Goal: Task Accomplishment & Management: Manage account settings

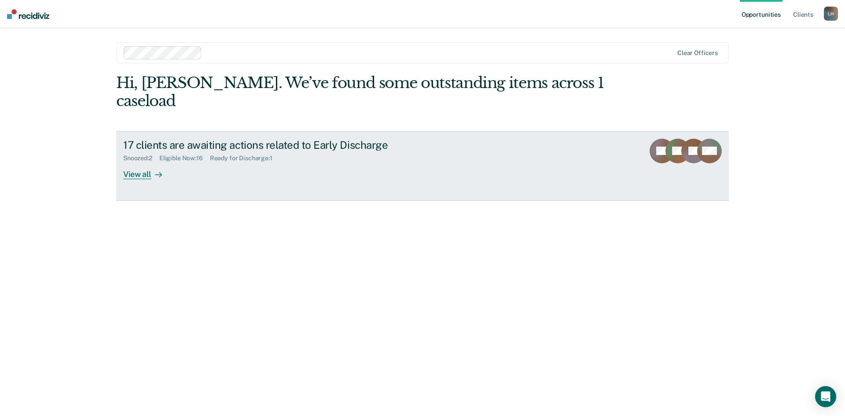
click at [143, 162] on div "View all" at bounding box center [147, 170] width 49 height 17
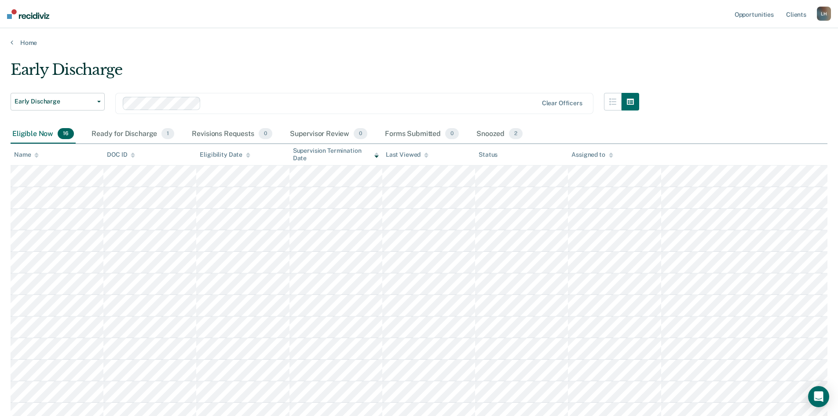
drag, startPoint x: 729, startPoint y: 0, endPoint x: 382, endPoint y: 37, distance: 348.6
click at [382, 37] on div "Home" at bounding box center [419, 37] width 838 height 18
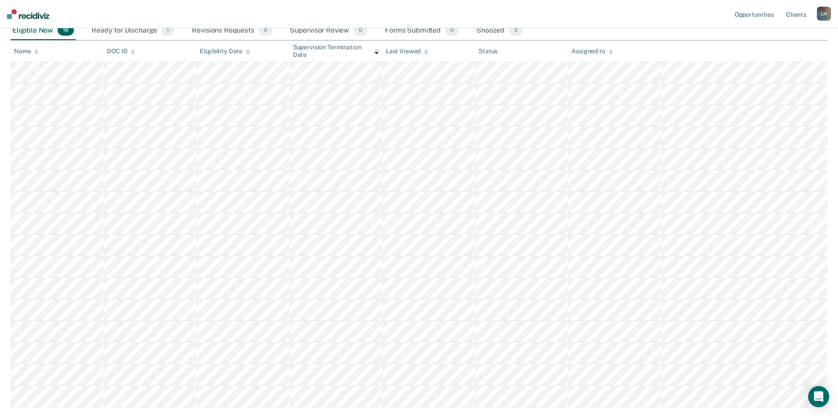
scroll to position [88, 0]
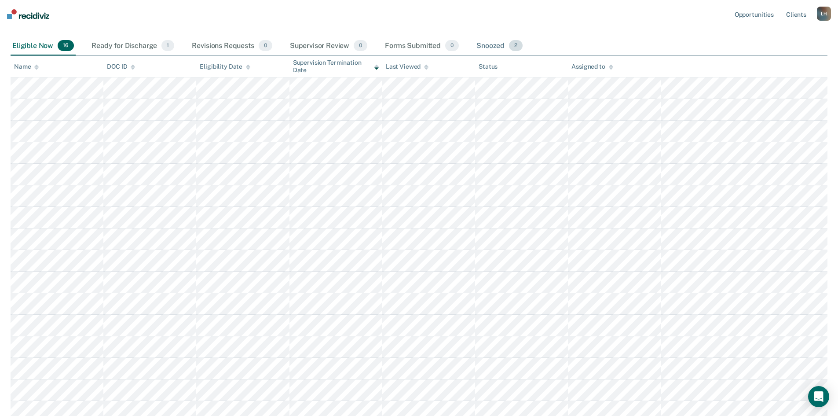
click at [495, 46] on div "Snoozed 2" at bounding box center [500, 46] width 50 height 19
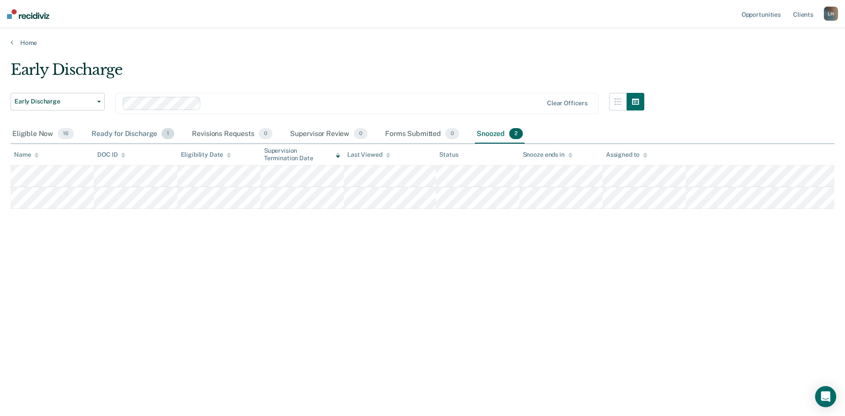
click at [115, 133] on div "Ready for Discharge 1" at bounding box center [133, 133] width 86 height 19
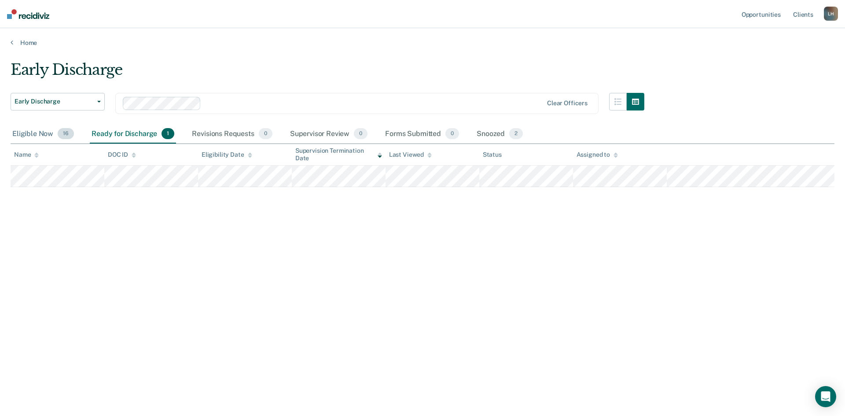
click at [38, 134] on div "Eligible Now 16" at bounding box center [43, 133] width 65 height 19
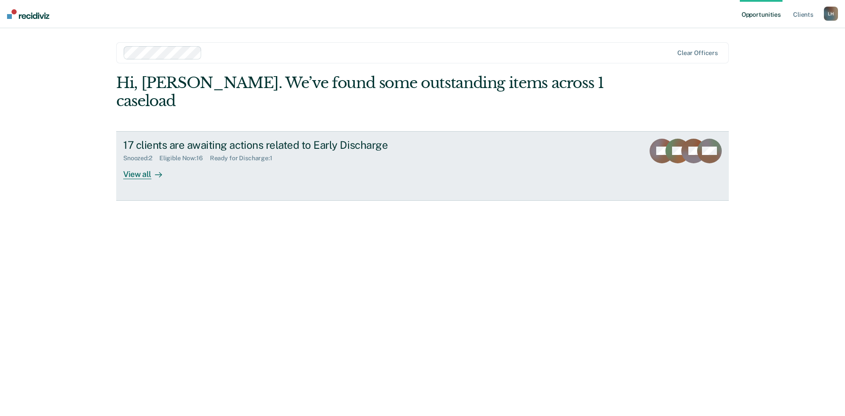
click at [143, 162] on div "View all" at bounding box center [147, 170] width 49 height 17
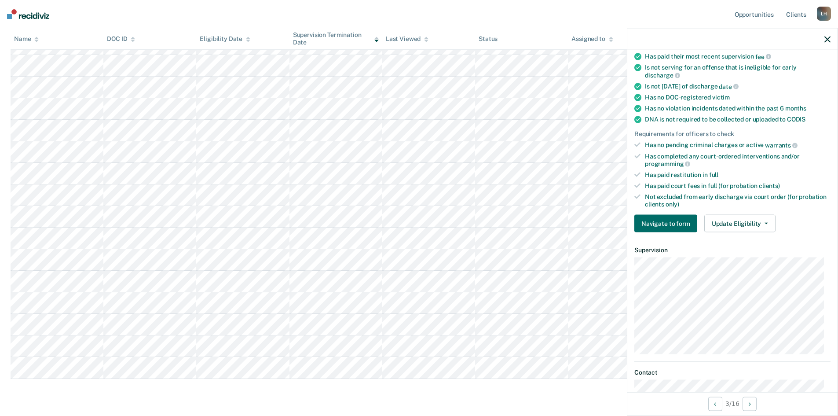
scroll to position [106, 0]
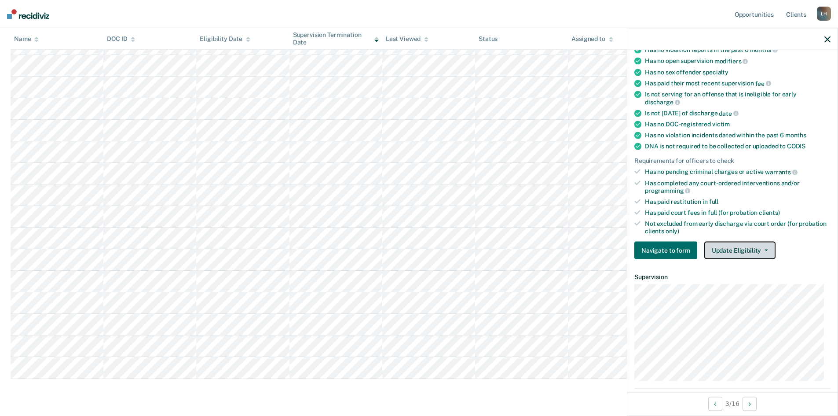
click at [766, 246] on button "Update Eligibility" at bounding box center [739, 250] width 71 height 18
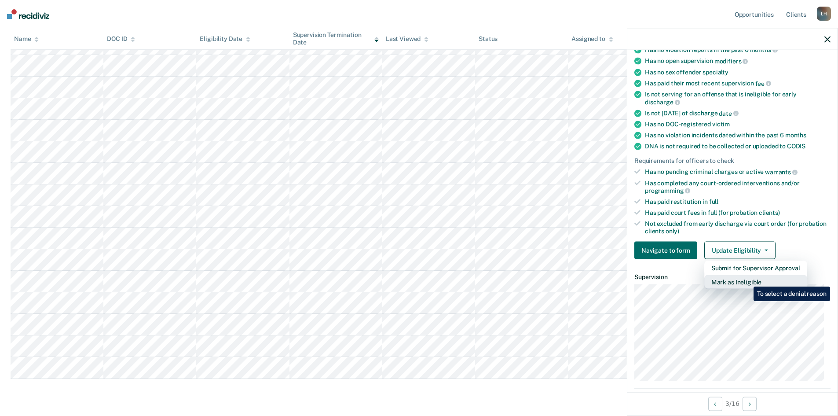
click at [747, 280] on button "Mark as Ineligible" at bounding box center [755, 282] width 103 height 14
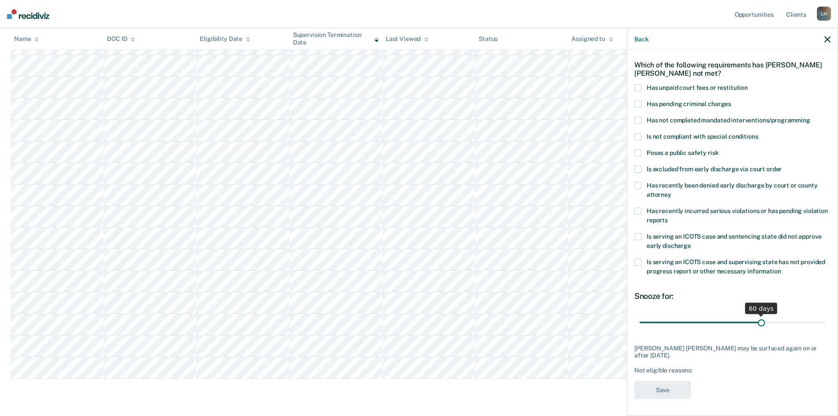
drag, startPoint x: 699, startPoint y: 322, endPoint x: 757, endPoint y: 321, distance: 58.9
type input "60"
click at [757, 321] on input "range" at bounding box center [733, 322] width 186 height 15
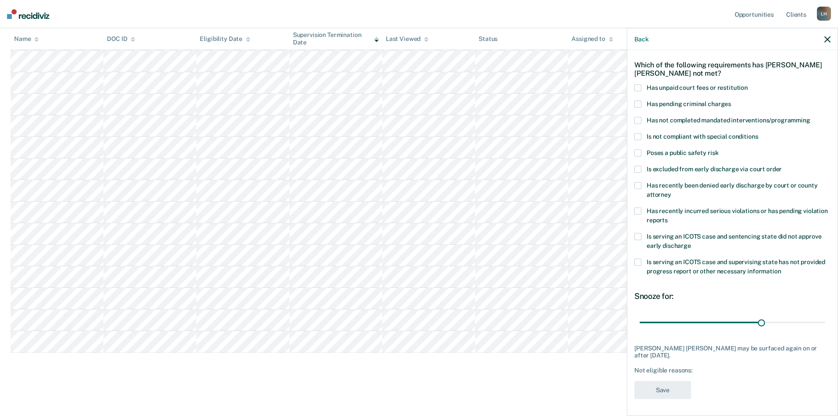
click at [754, 366] on div "Not eligible reasons:" at bounding box center [732, 369] width 196 height 7
click at [636, 84] on span at bounding box center [637, 87] width 7 height 7
click at [748, 84] on input "Has unpaid court fees or restitution" at bounding box center [748, 84] width 0 height 0
click at [663, 390] on button "Save" at bounding box center [662, 389] width 57 height 18
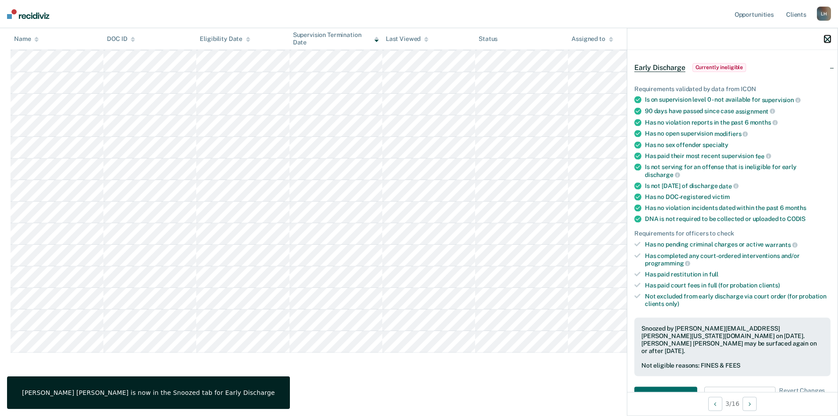
click at [828, 40] on icon "button" at bounding box center [827, 39] width 6 height 6
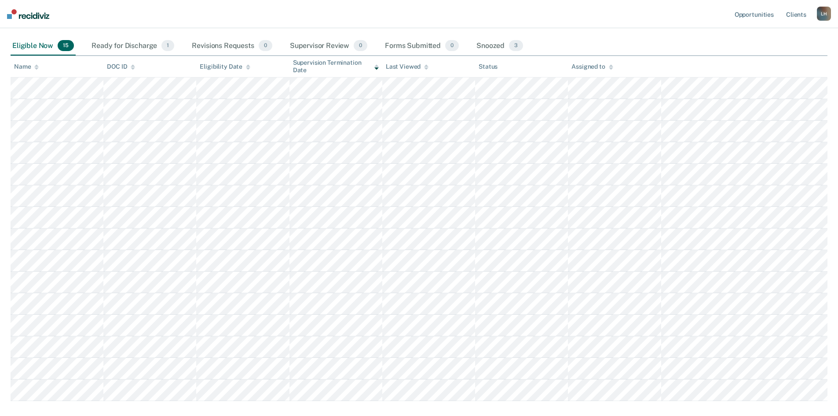
scroll to position [132, 0]
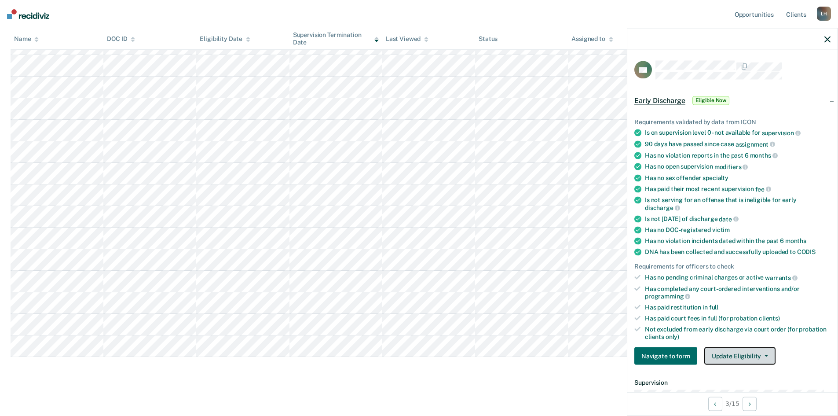
click at [767, 355] on button "Update Eligibility" at bounding box center [739, 356] width 71 height 18
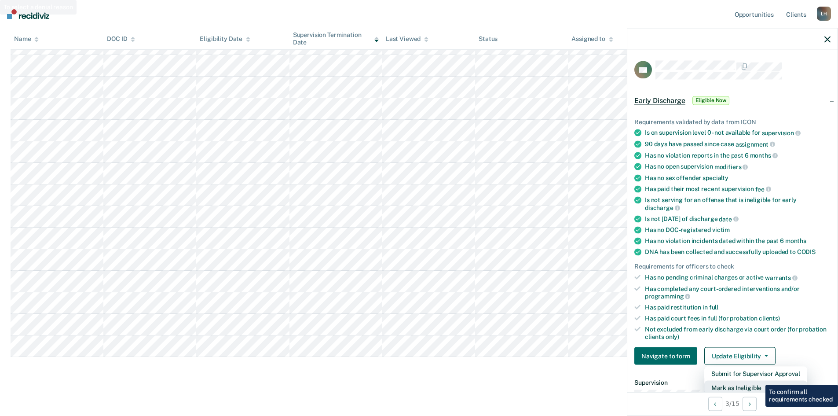
scroll to position [2, 0]
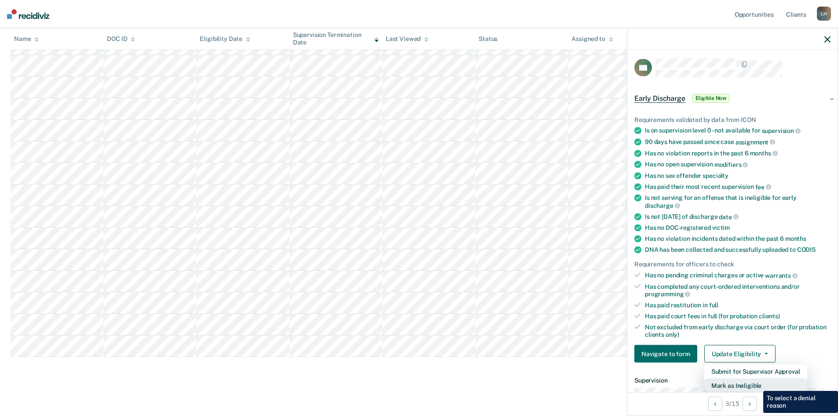
click at [757, 384] on button "Mark as Ineligible" at bounding box center [755, 385] width 103 height 14
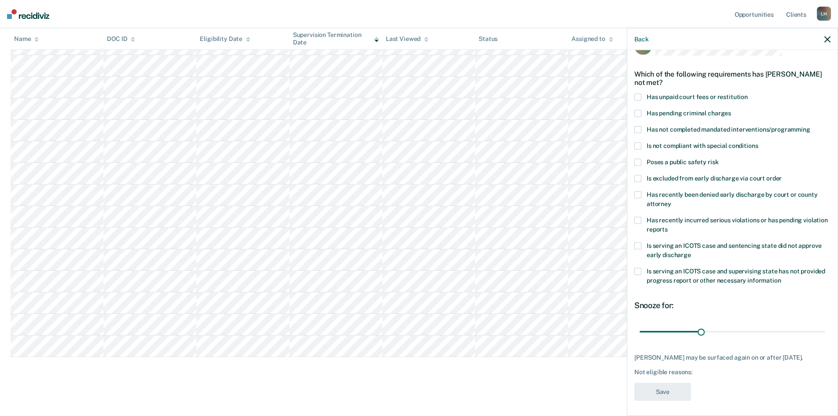
scroll to position [33, 0]
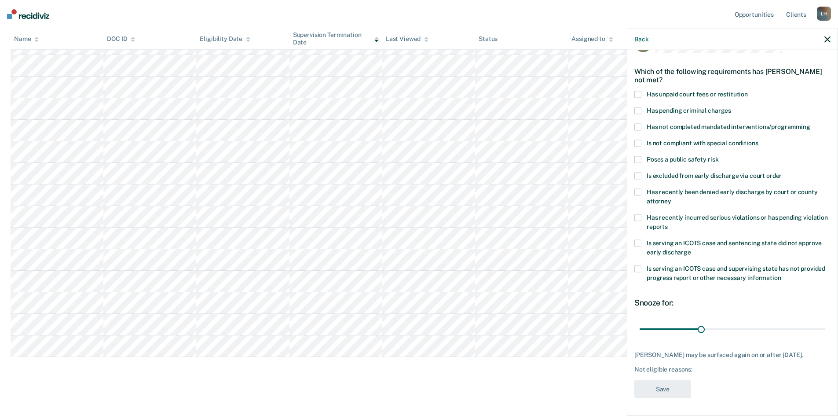
click at [639, 107] on span at bounding box center [637, 110] width 7 height 7
click at [731, 107] on input "Has pending criminal charges" at bounding box center [731, 107] width 0 height 0
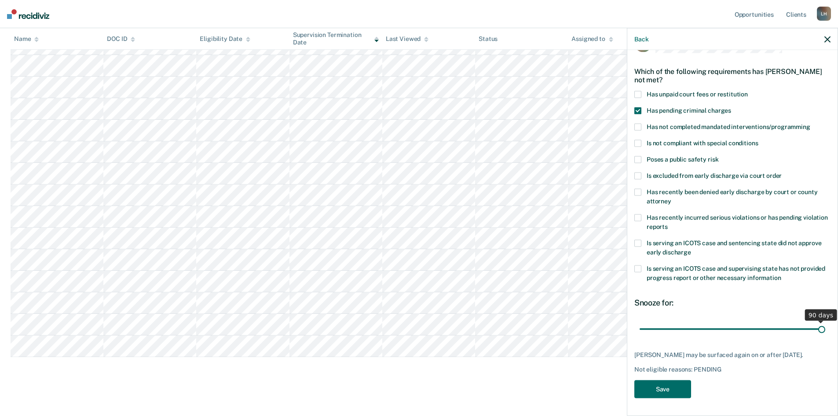
drag, startPoint x: 699, startPoint y: 320, endPoint x: 815, endPoint y: 317, distance: 116.2
type input "90"
click at [815, 321] on input "range" at bounding box center [733, 328] width 186 height 15
click at [656, 385] on button "Save" at bounding box center [662, 389] width 57 height 18
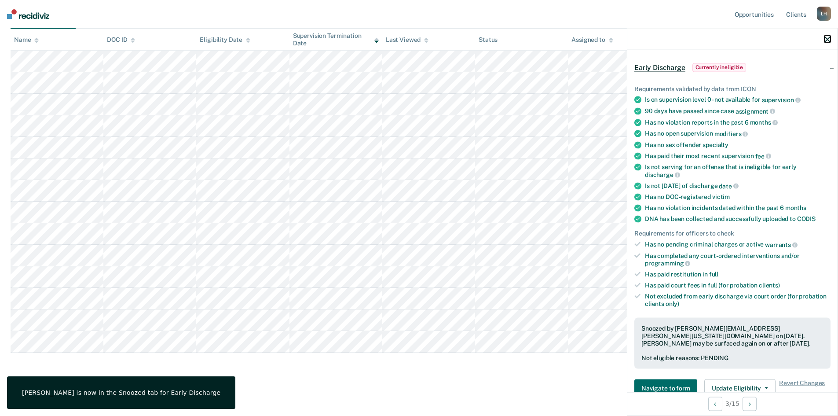
click at [828, 40] on icon "button" at bounding box center [827, 39] width 6 height 6
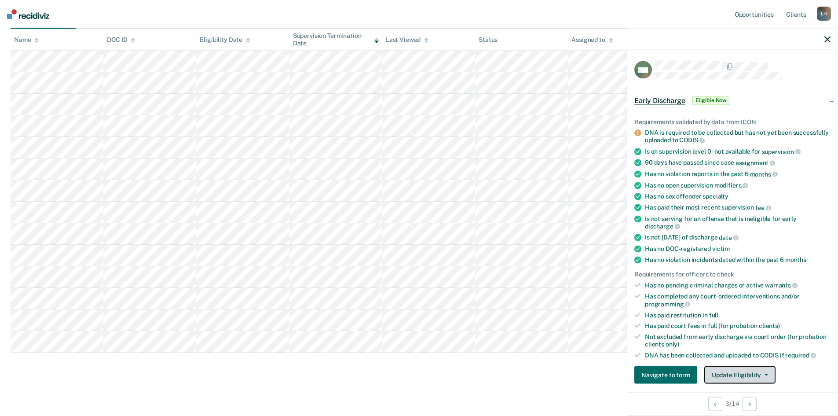
click at [766, 376] on button "Update Eligibility" at bounding box center [739, 375] width 71 height 18
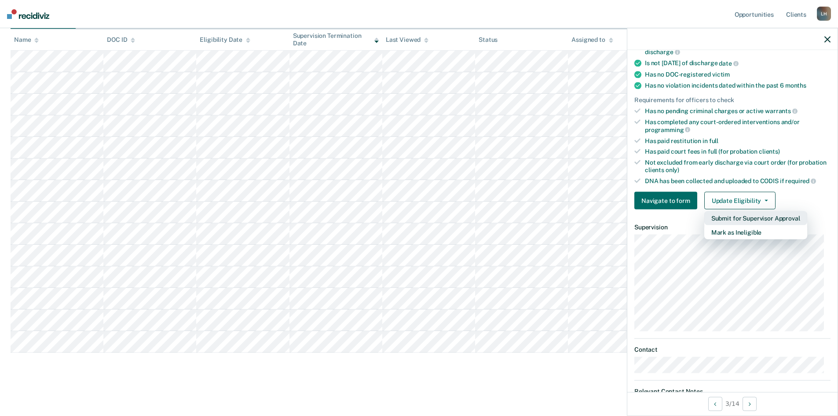
scroll to position [183, 0]
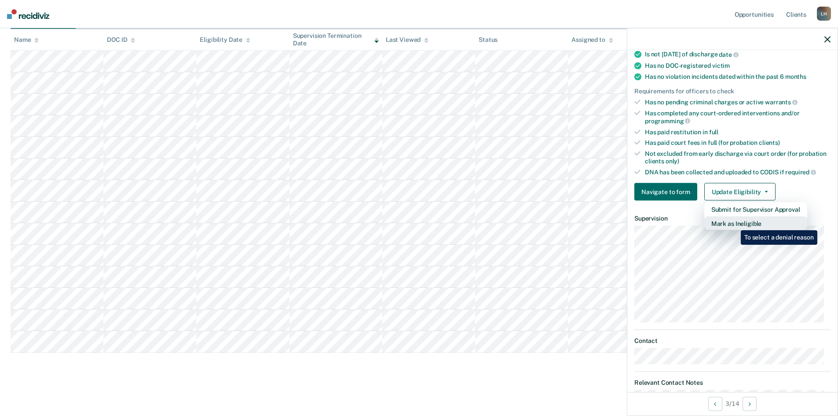
click at [734, 223] on button "Mark as Ineligible" at bounding box center [755, 223] width 103 height 14
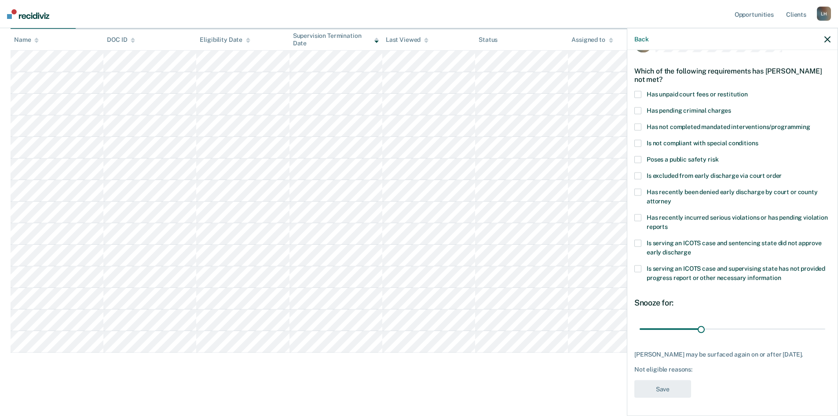
scroll to position [33, 0]
drag, startPoint x: 700, startPoint y: 323, endPoint x: 816, endPoint y: 326, distance: 116.1
type input "90"
click at [816, 326] on input "range" at bounding box center [733, 328] width 186 height 15
click at [638, 91] on span at bounding box center [637, 94] width 7 height 7
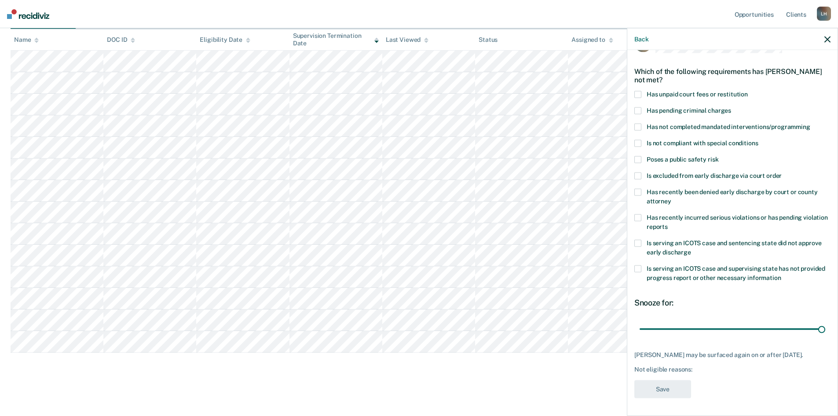
click at [748, 91] on input "Has unpaid court fees or restitution" at bounding box center [748, 91] width 0 height 0
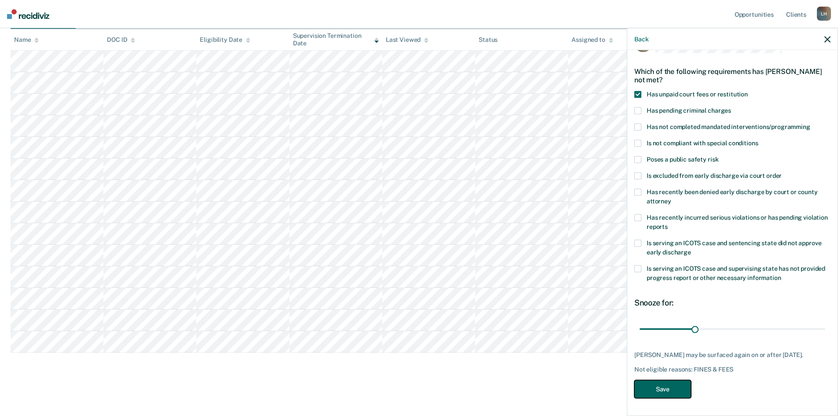
click at [664, 390] on button "Save" at bounding box center [662, 389] width 57 height 18
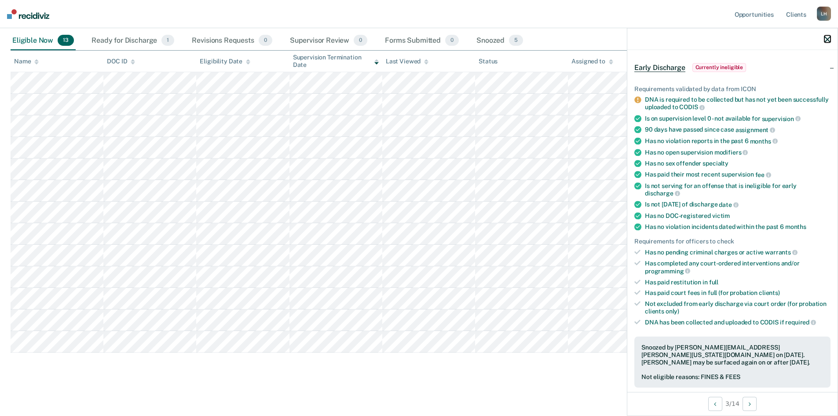
click at [827, 40] on icon "button" at bounding box center [827, 39] width 6 height 6
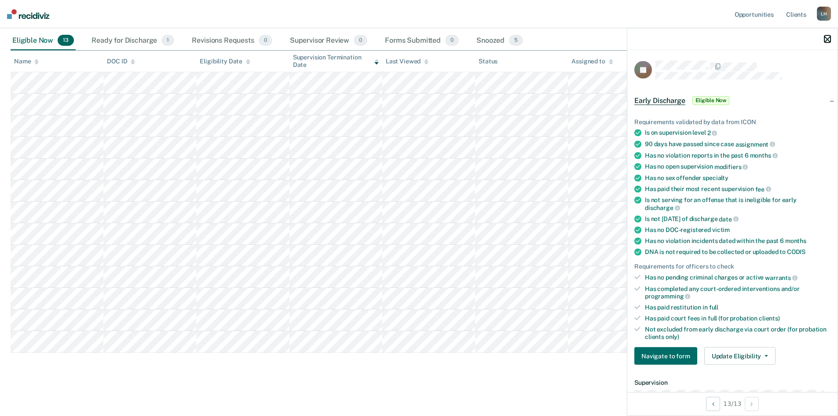
click at [828, 39] on icon "button" at bounding box center [827, 39] width 6 height 6
click at [826, 40] on icon "button" at bounding box center [827, 39] width 6 height 6
click at [829, 40] on icon "button" at bounding box center [827, 39] width 6 height 6
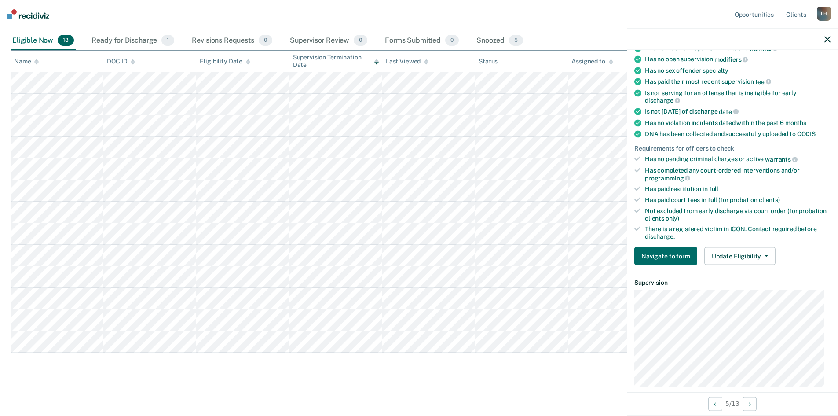
scroll to position [176, 0]
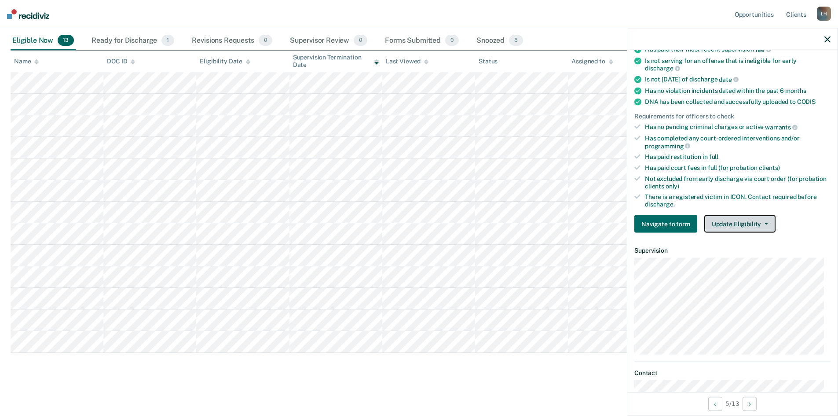
click at [765, 224] on button "Update Eligibility" at bounding box center [739, 224] width 71 height 18
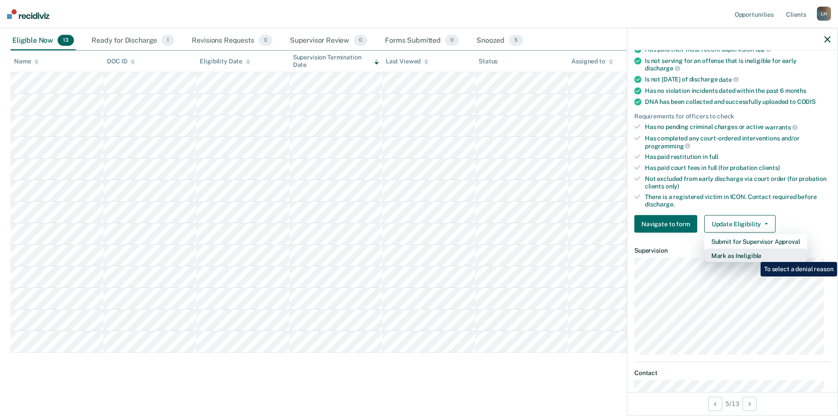
click at [754, 255] on button "Mark as Ineligible" at bounding box center [755, 256] width 103 height 14
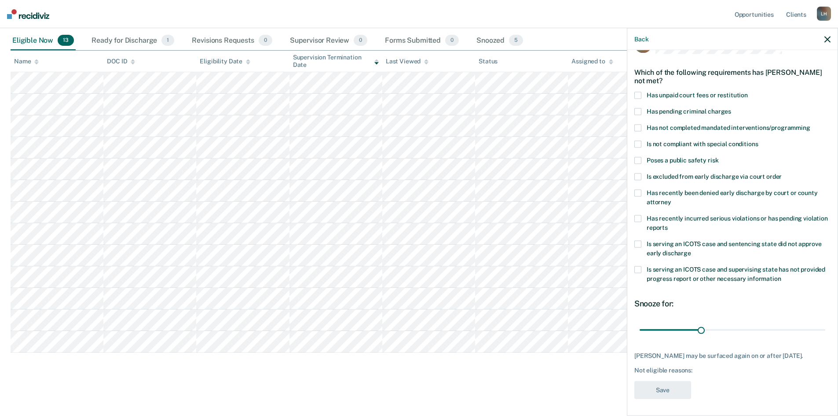
click at [639, 127] on span at bounding box center [637, 127] width 7 height 7
click at [810, 124] on input "Has not completed mandated interventions/programming" at bounding box center [810, 124] width 0 height 0
click at [702, 331] on input "range" at bounding box center [733, 329] width 186 height 15
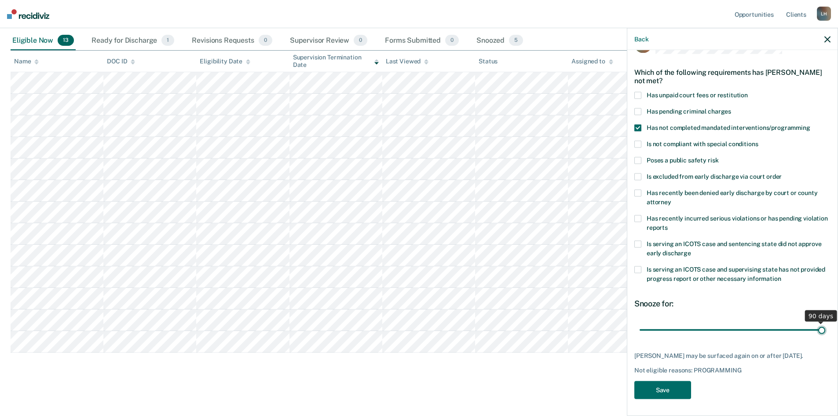
drag, startPoint x: 699, startPoint y: 333, endPoint x: 816, endPoint y: 329, distance: 117.0
type input "90"
click at [816, 329] on input "range" at bounding box center [733, 329] width 186 height 15
click at [666, 396] on button "Save" at bounding box center [662, 389] width 57 height 18
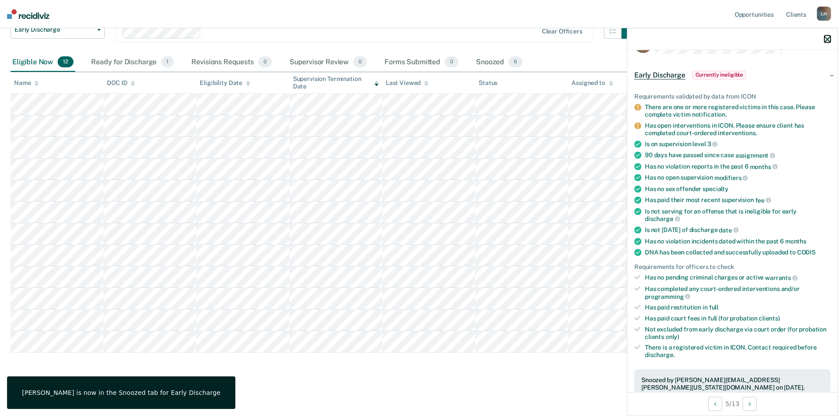
click at [827, 41] on icon "button" at bounding box center [827, 39] width 6 height 6
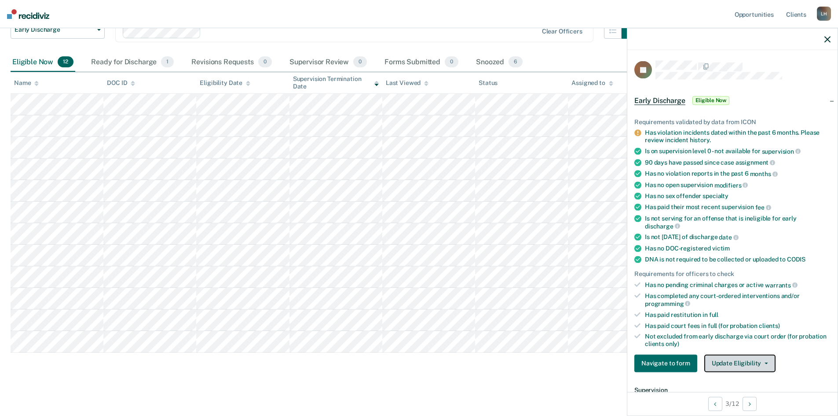
click at [765, 362] on button "Update Eligibility" at bounding box center [739, 363] width 71 height 18
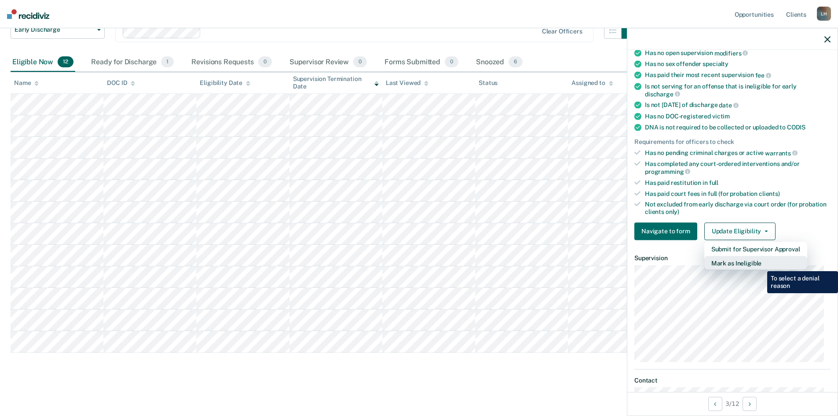
click at [761, 264] on button "Mark as Ineligible" at bounding box center [755, 263] width 103 height 14
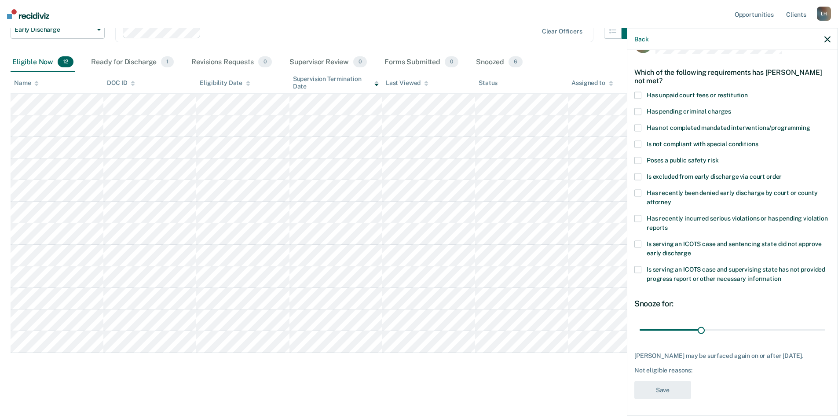
click at [639, 128] on span at bounding box center [637, 127] width 7 height 7
click at [810, 124] on input "Has not completed mandated interventions/programming" at bounding box center [810, 124] width 0 height 0
click at [672, 390] on button "Save" at bounding box center [662, 389] width 57 height 18
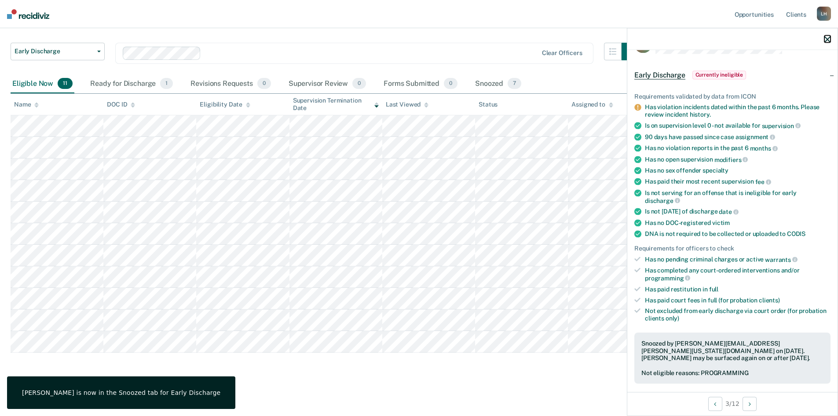
click at [830, 40] on icon "button" at bounding box center [827, 39] width 6 height 6
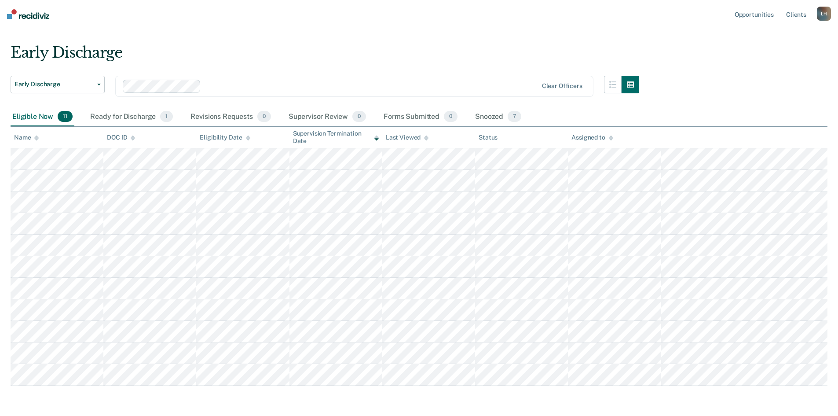
scroll to position [0, 0]
